Goal: Transaction & Acquisition: Purchase product/service

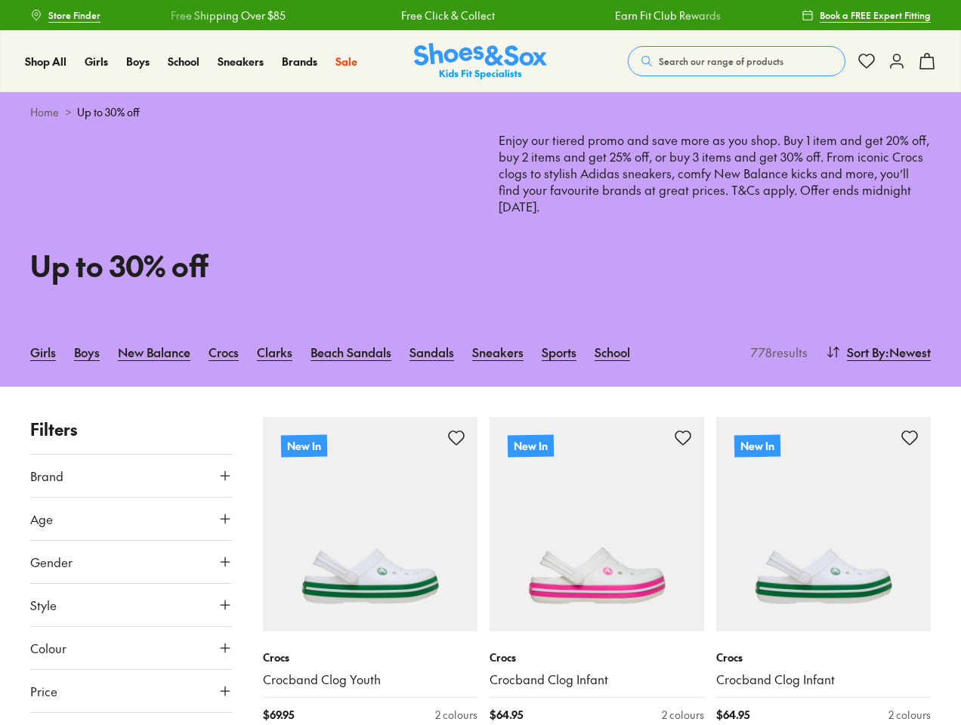
type input "***"
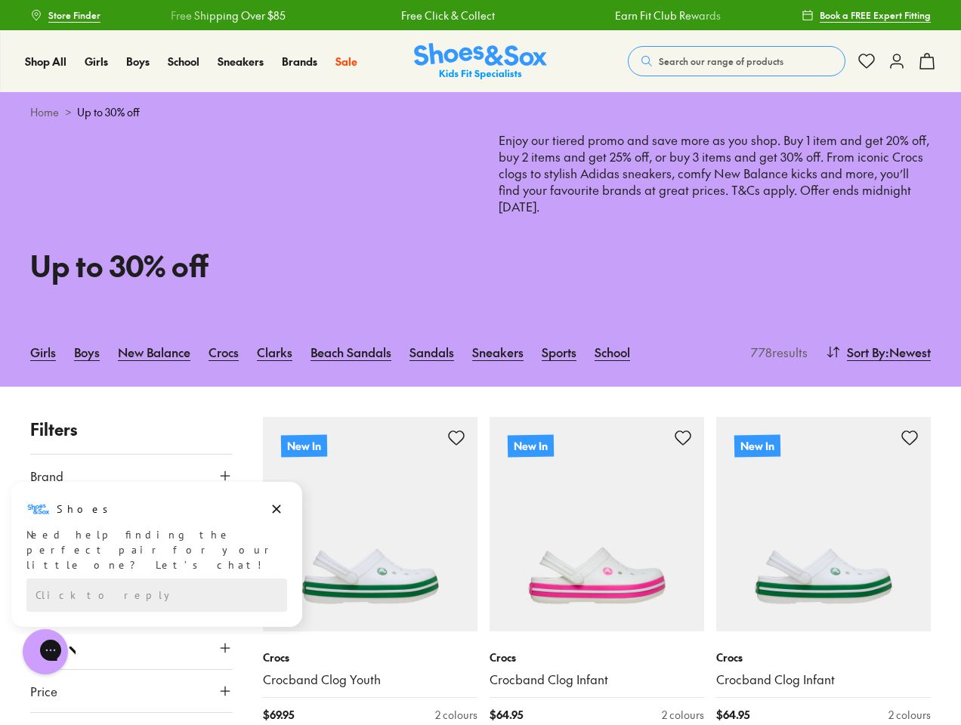
click at [736, 61] on span "Search our range of products" at bounding box center [721, 61] width 125 height 14
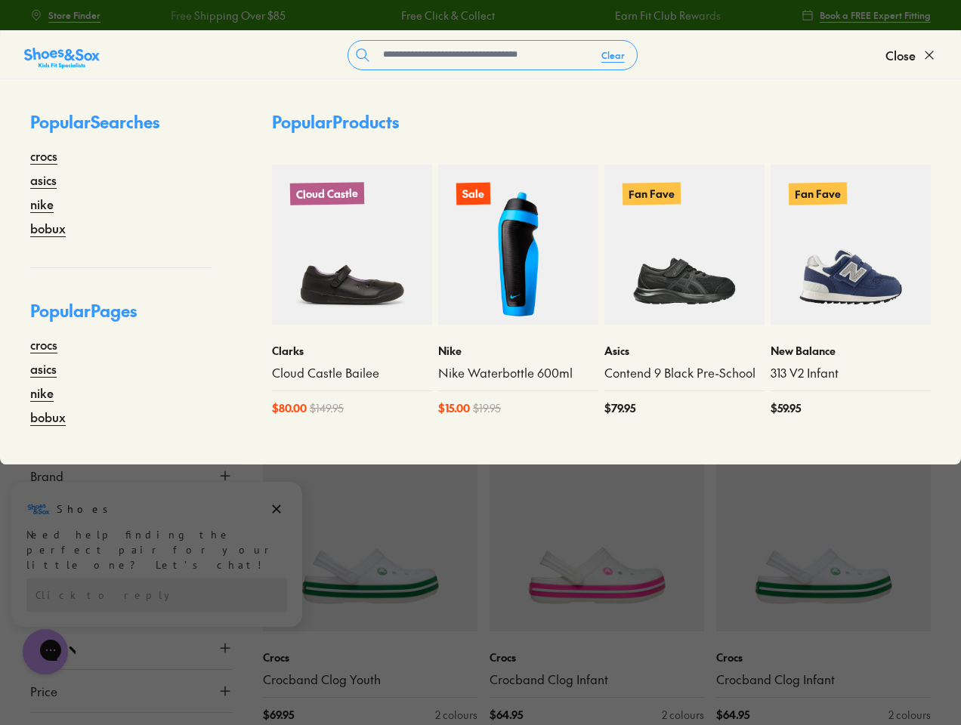
click at [613, 55] on button "Clear" at bounding box center [613, 55] width 48 height 27
click at [911, 55] on span "Close" at bounding box center [900, 55] width 30 height 18
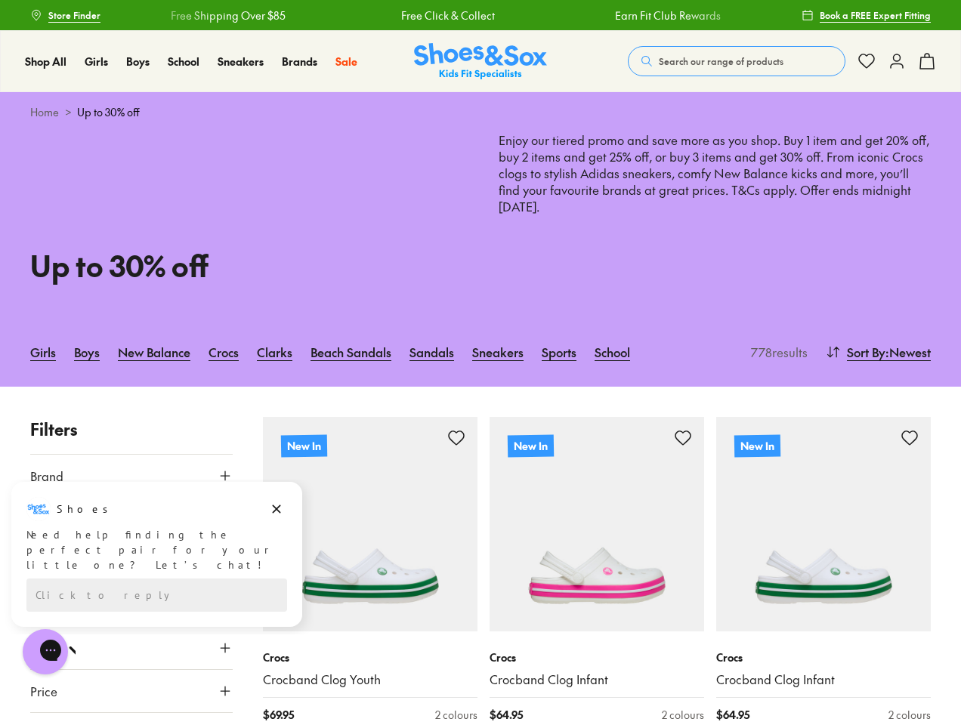
click at [927, 61] on icon at bounding box center [927, 61] width 18 height 18
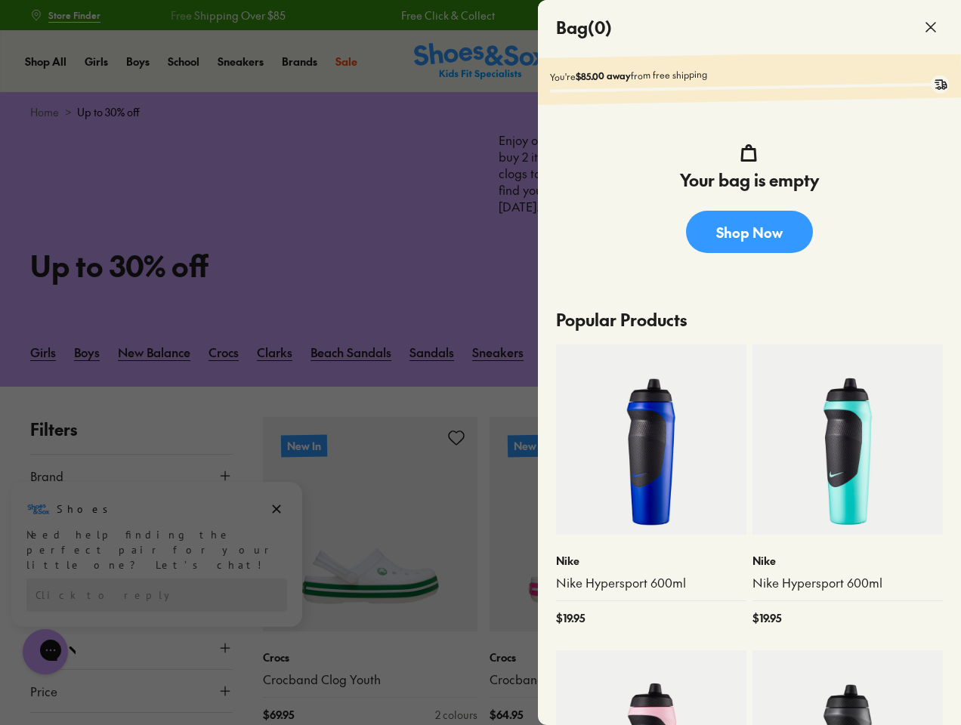
click at [876, 352] on div at bounding box center [480, 362] width 961 height 725
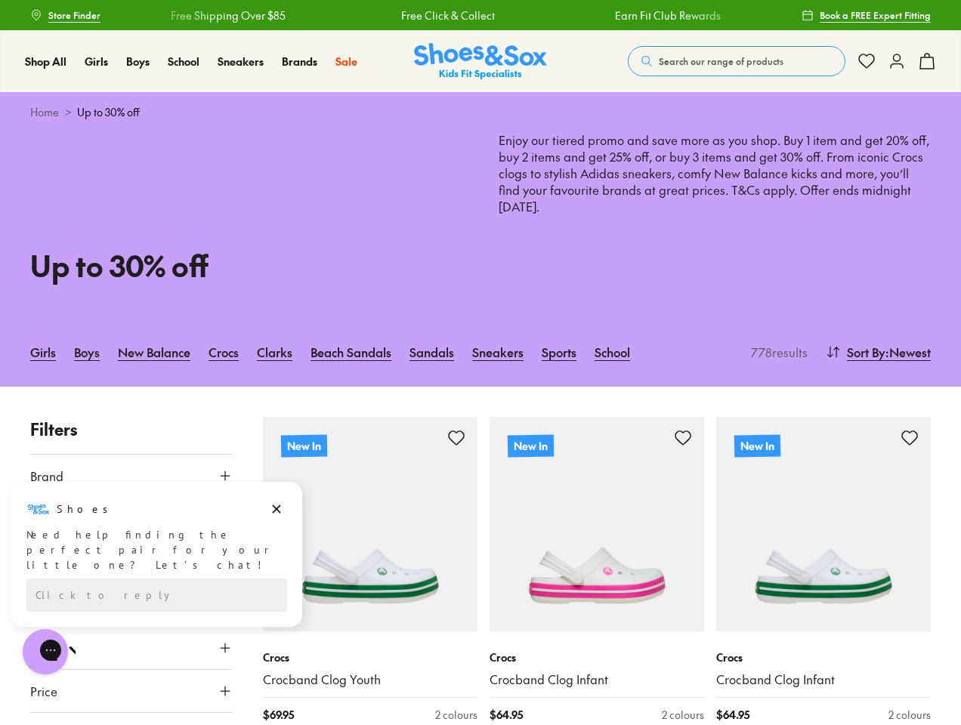
click at [131, 476] on button "Brand" at bounding box center [131, 476] width 202 height 42
click at [131, 648] on div "Candy ( 28 )" at bounding box center [131, 657] width 202 height 18
click at [131, 691] on div "Ciao ( 55 )" at bounding box center [131, 693] width 202 height 18
